Goal: Information Seeking & Learning: Learn about a topic

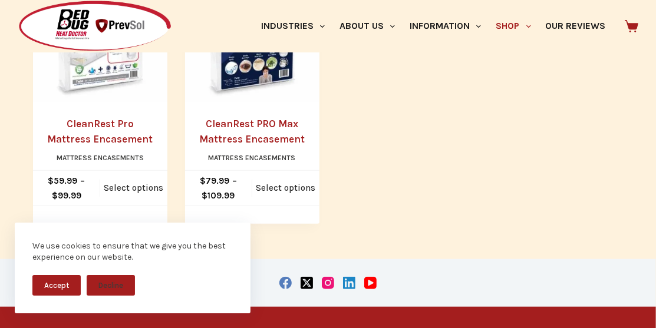
scroll to position [648, 0]
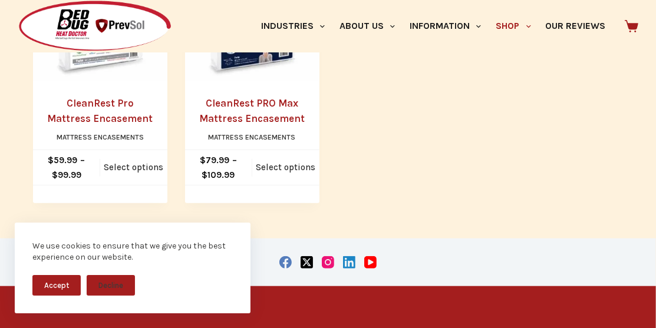
click at [117, 107] on link "CleanRest Pro Mattress Encasement" at bounding box center [99, 110] width 105 height 27
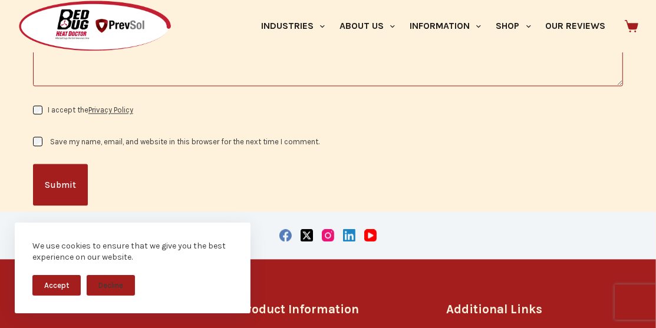
scroll to position [1650, 0]
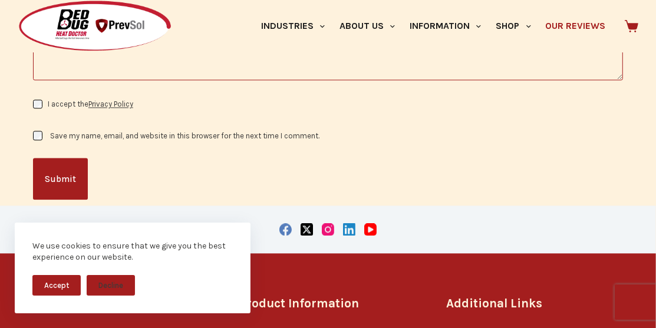
click at [575, 29] on link "Our Reviews" at bounding box center [575, 26] width 75 height 52
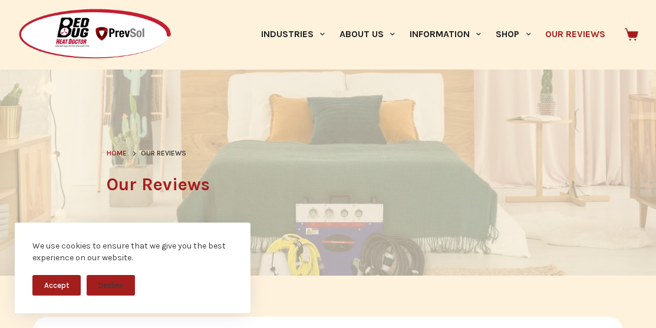
scroll to position [59, 0]
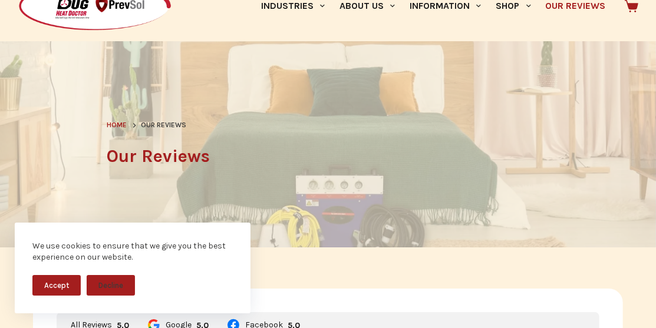
click at [55, 288] on button "Accept" at bounding box center [56, 285] width 48 height 21
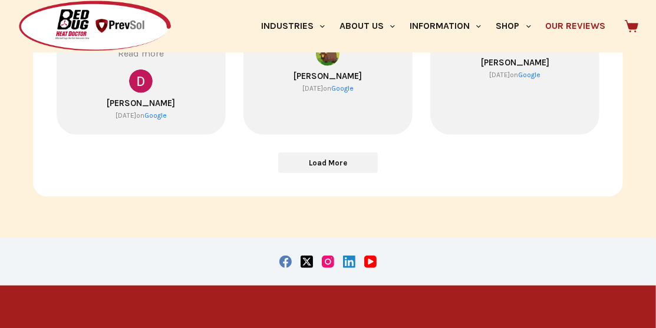
scroll to position [707, 0]
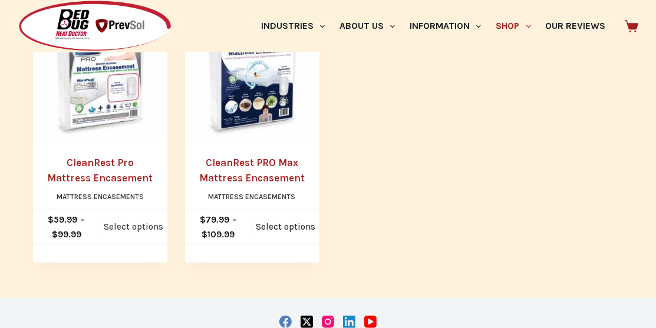
scroll to position [530, 0]
